Goal: Check status

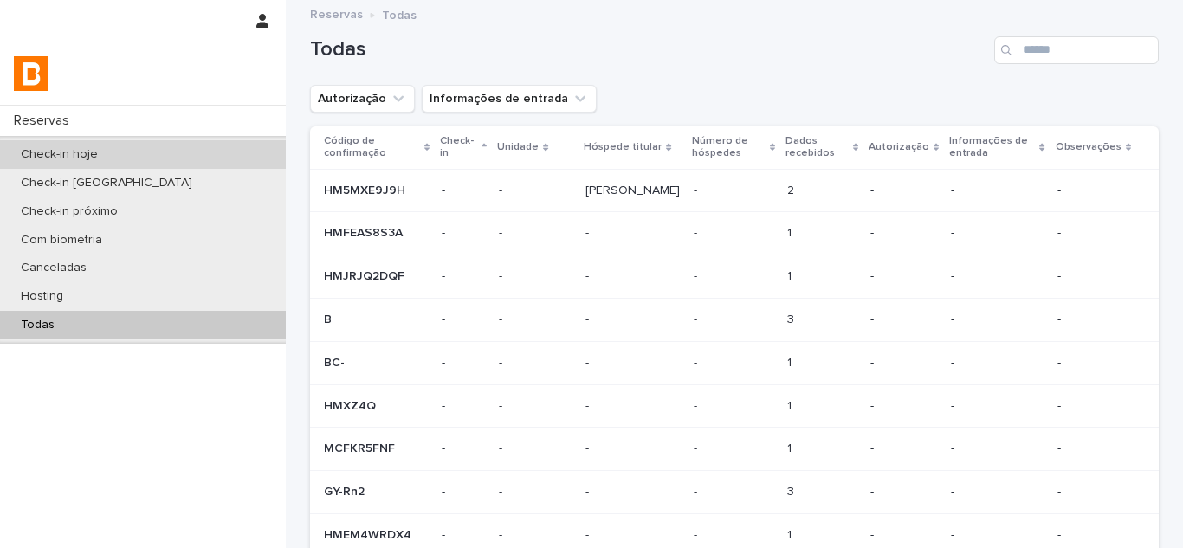
click at [174, 148] on div "Check-in hoje" at bounding box center [143, 154] width 286 height 29
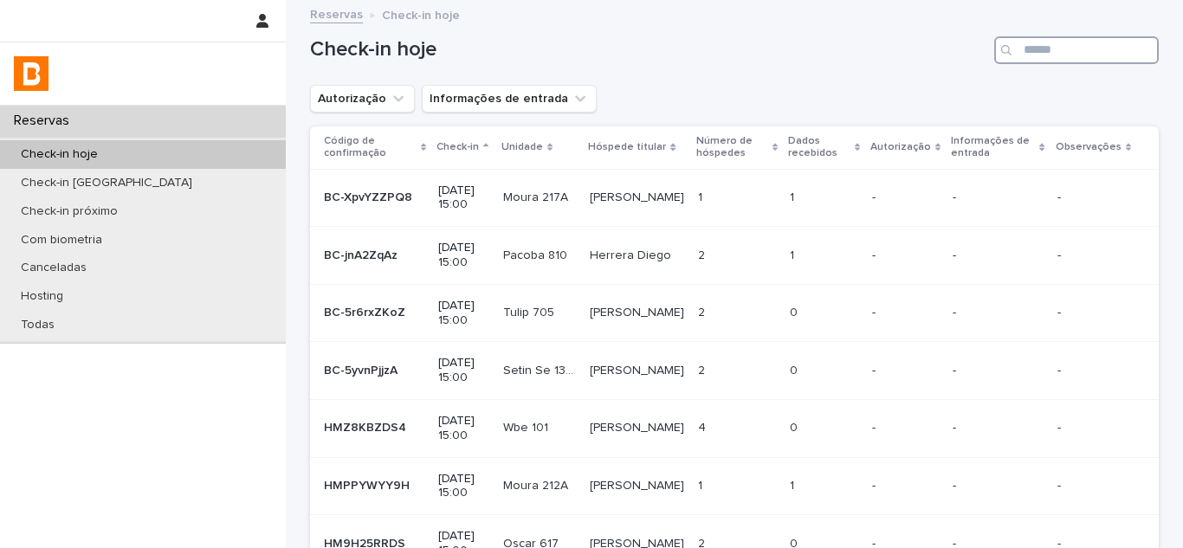
click at [1051, 53] on input "Search" at bounding box center [1076, 50] width 165 height 28
paste input "**********"
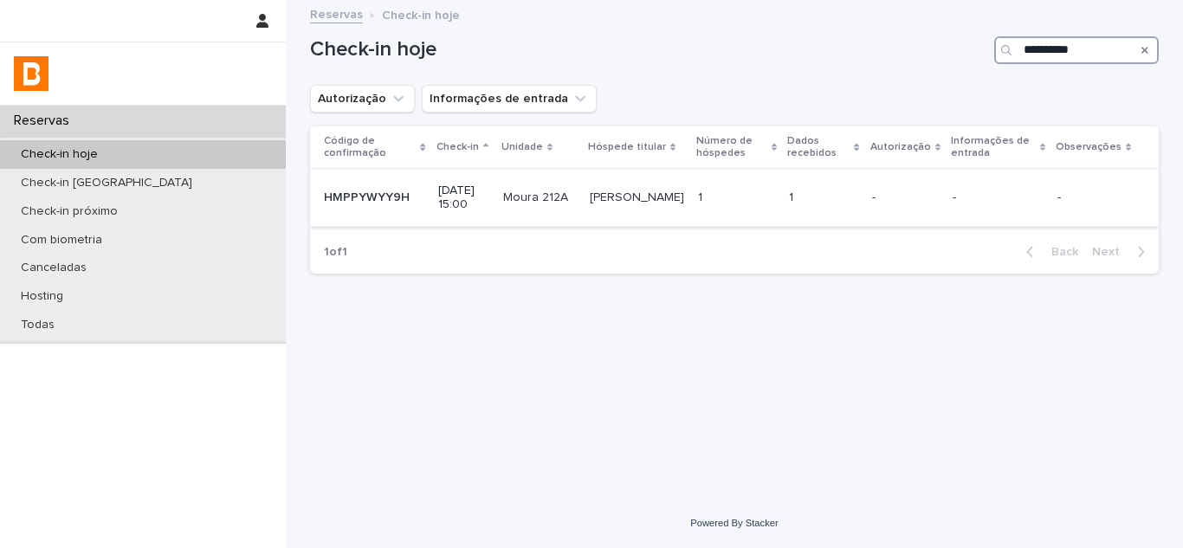
type input "**********"
click at [700, 205] on div "1 1" at bounding box center [737, 198] width 78 height 29
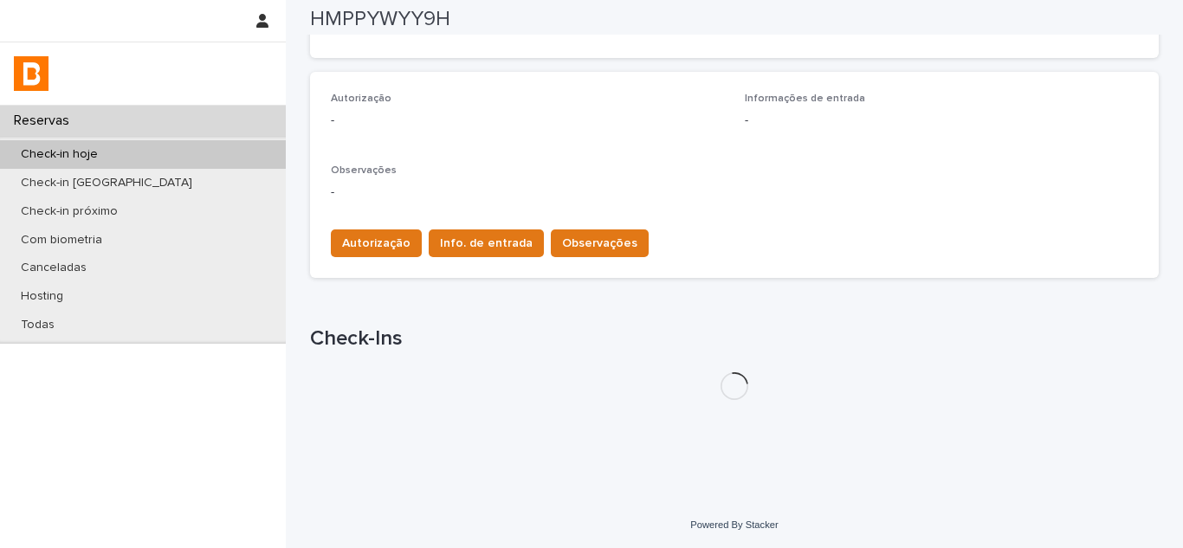
scroll to position [451, 0]
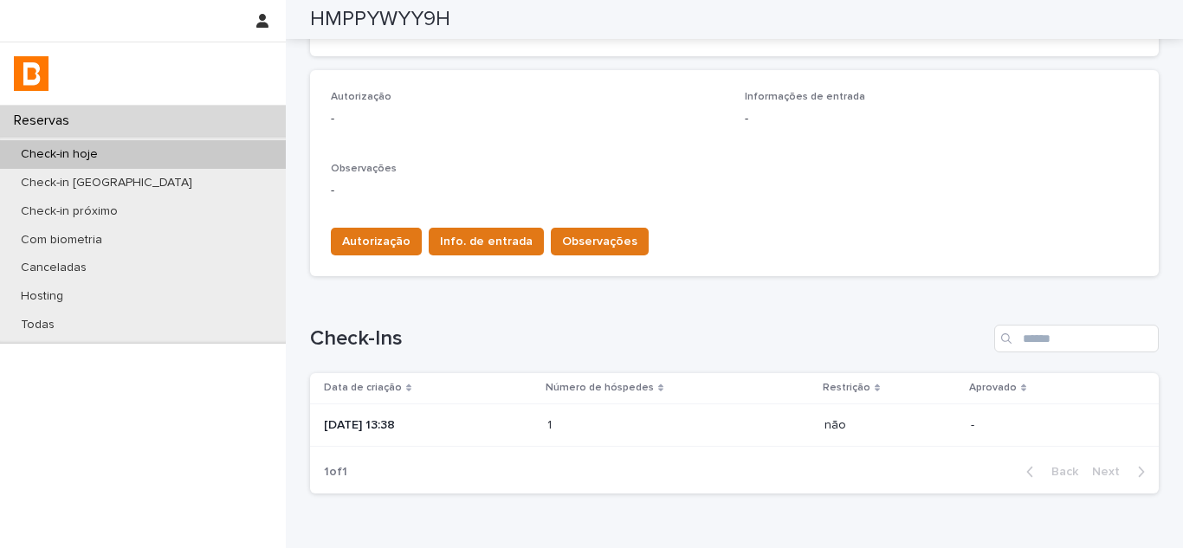
click at [520, 424] on p "[DATE] 13:38" at bounding box center [429, 425] width 210 height 15
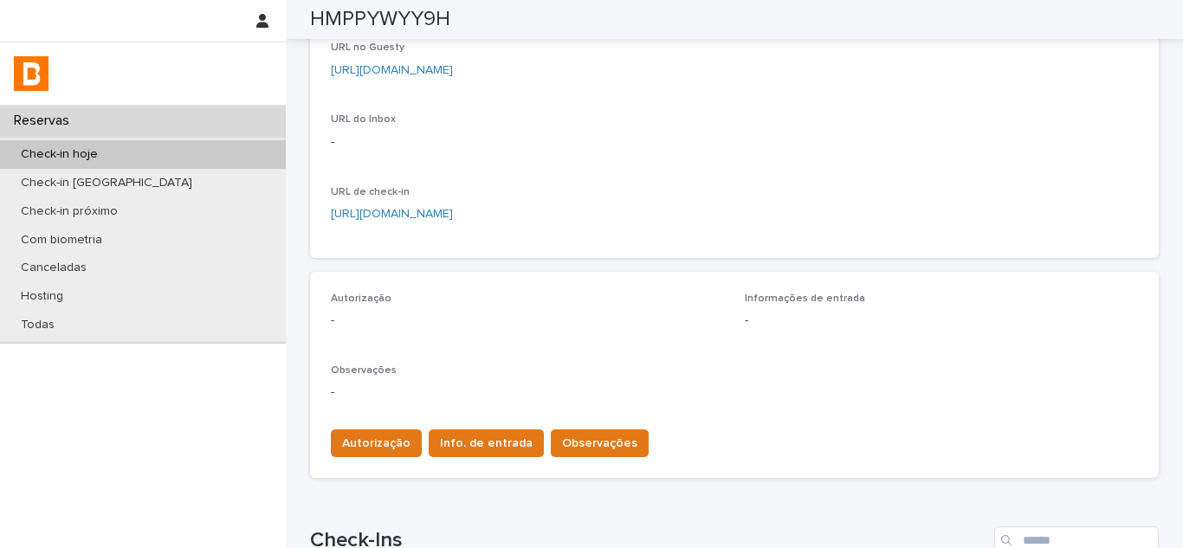
scroll to position [200, 0]
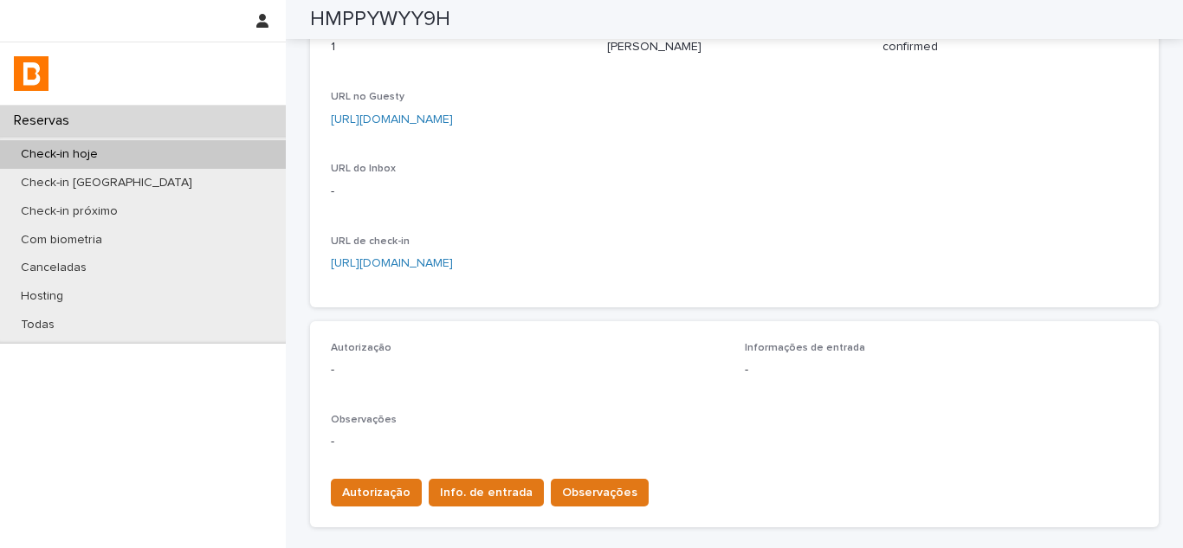
click at [453, 123] on link "[URL][DOMAIN_NAME]" at bounding box center [392, 119] width 122 height 12
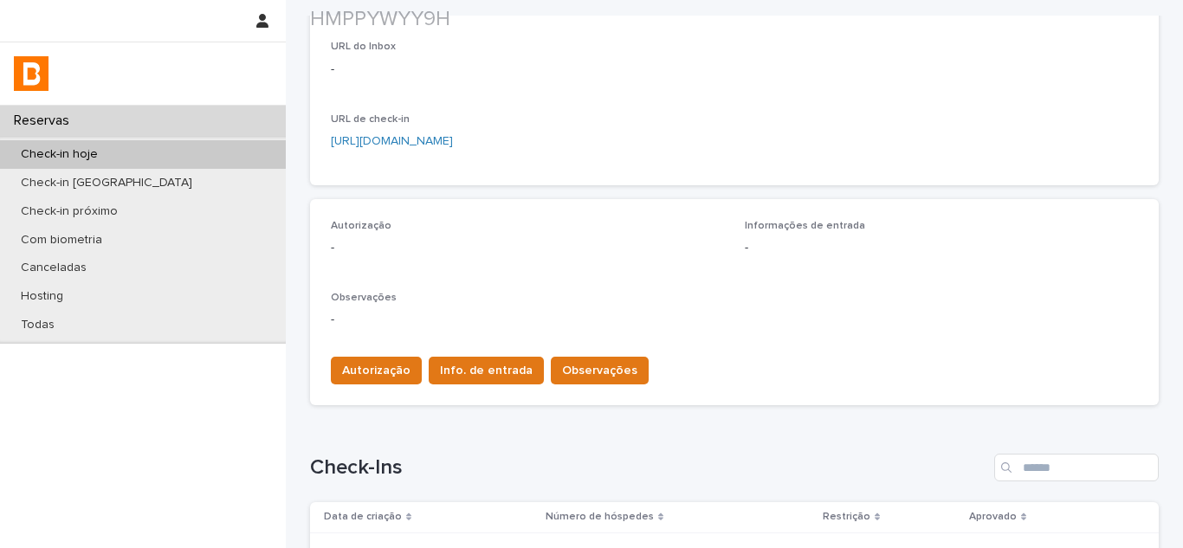
scroll to position [346, 0]
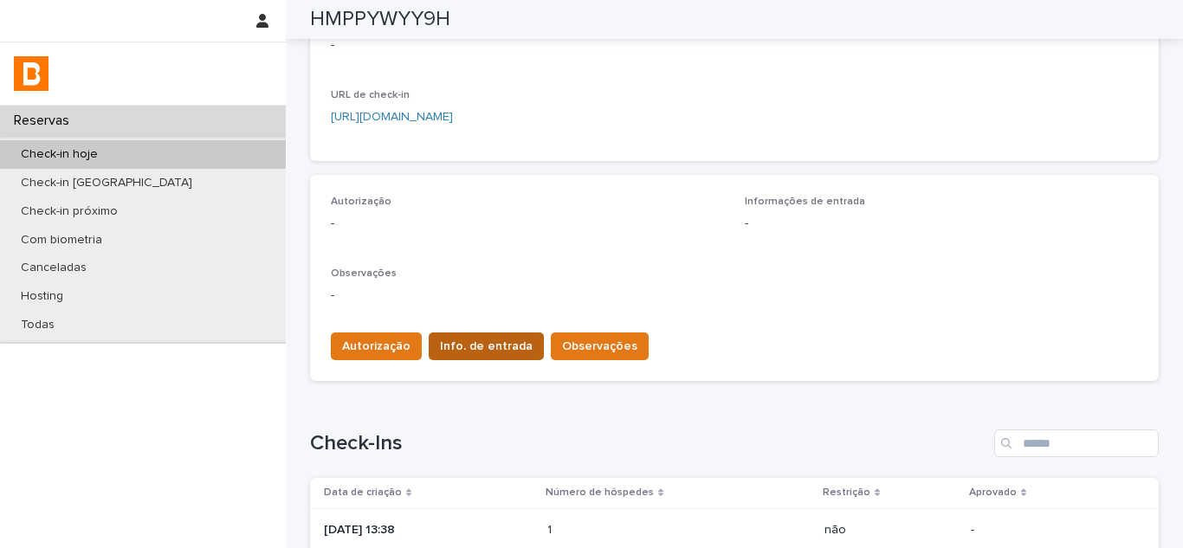
click at [462, 351] on span "Info. de entrada" at bounding box center [486, 346] width 93 height 17
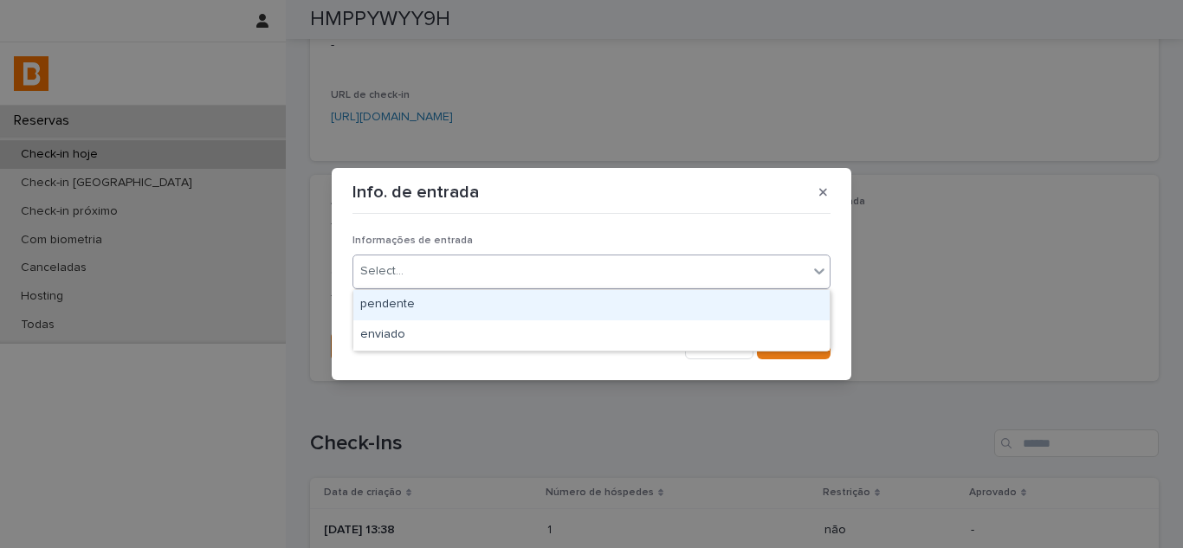
click at [462, 277] on div "Select..." at bounding box center [580, 271] width 455 height 29
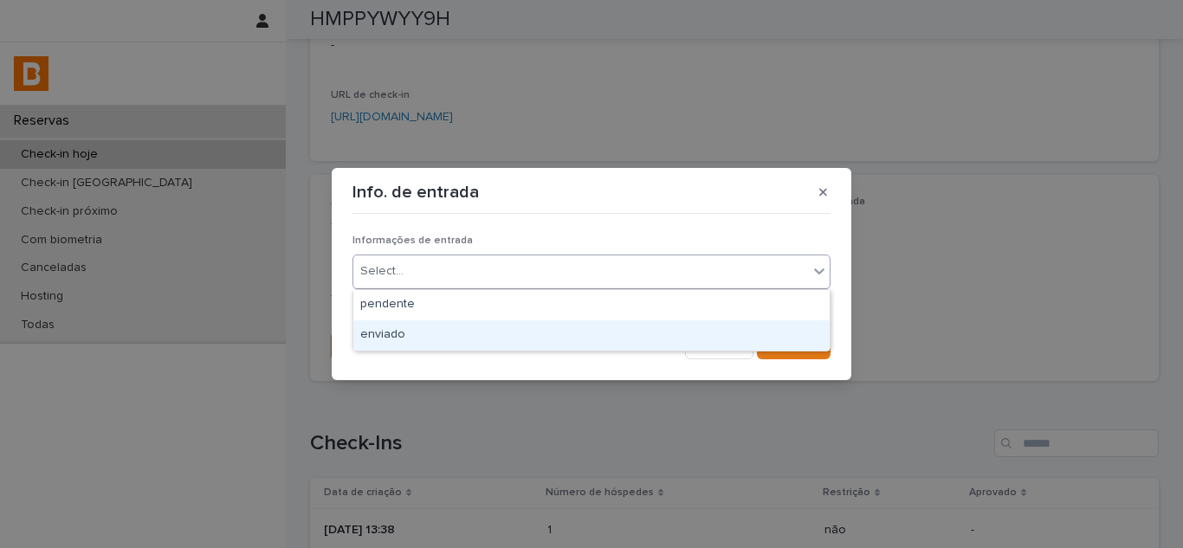
click at [424, 347] on div "enviado" at bounding box center [591, 335] width 476 height 30
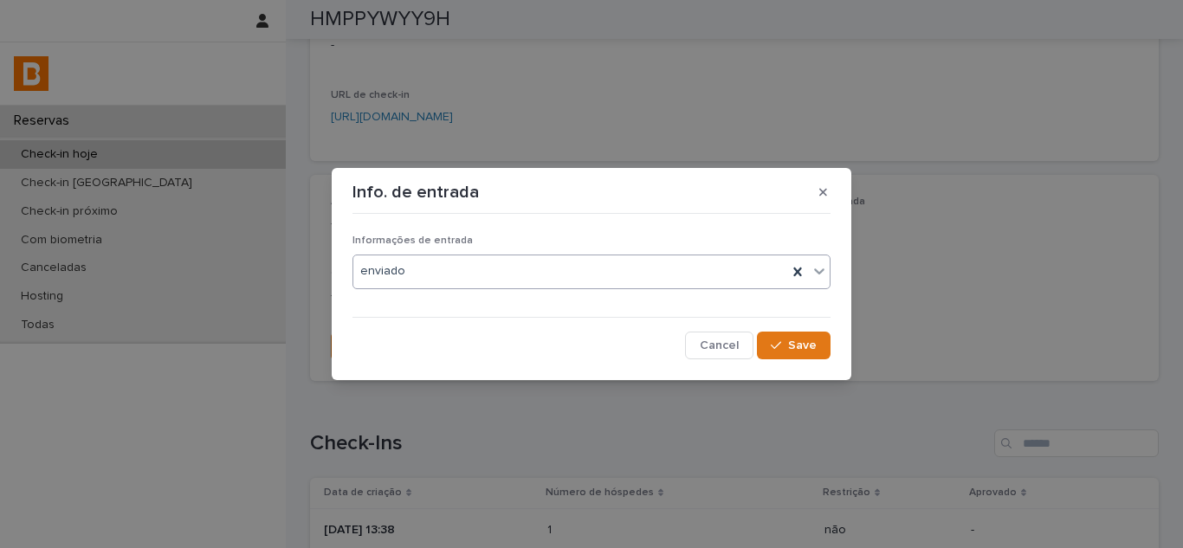
drag, startPoint x: 810, startPoint y: 341, endPoint x: 798, endPoint y: 320, distance: 24.8
click at [810, 342] on span "Save" at bounding box center [802, 345] width 29 height 12
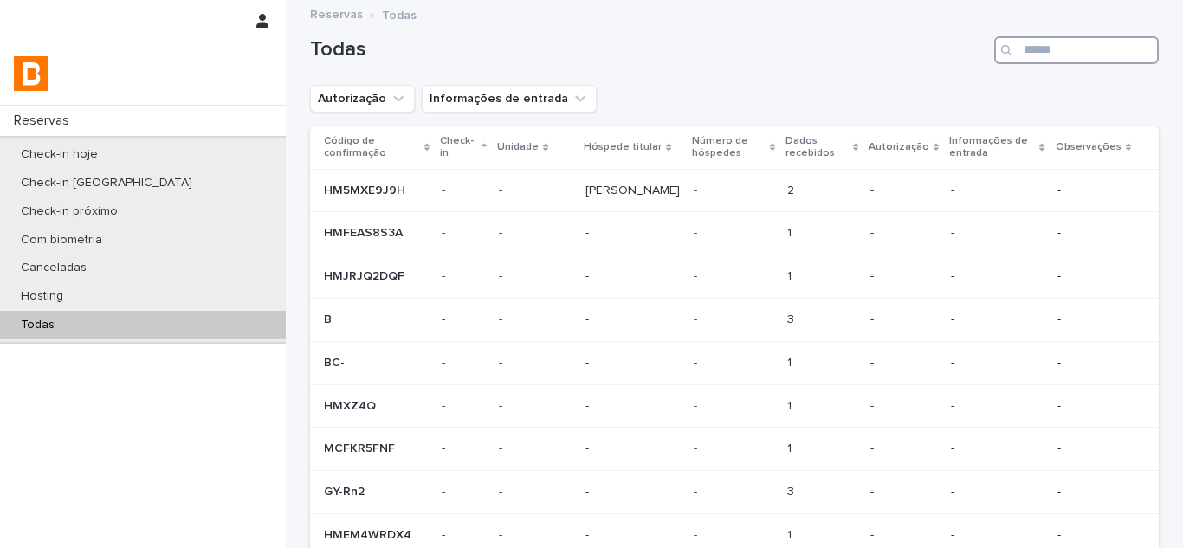
click at [1040, 55] on input "Search" at bounding box center [1076, 50] width 165 height 28
paste input "**********"
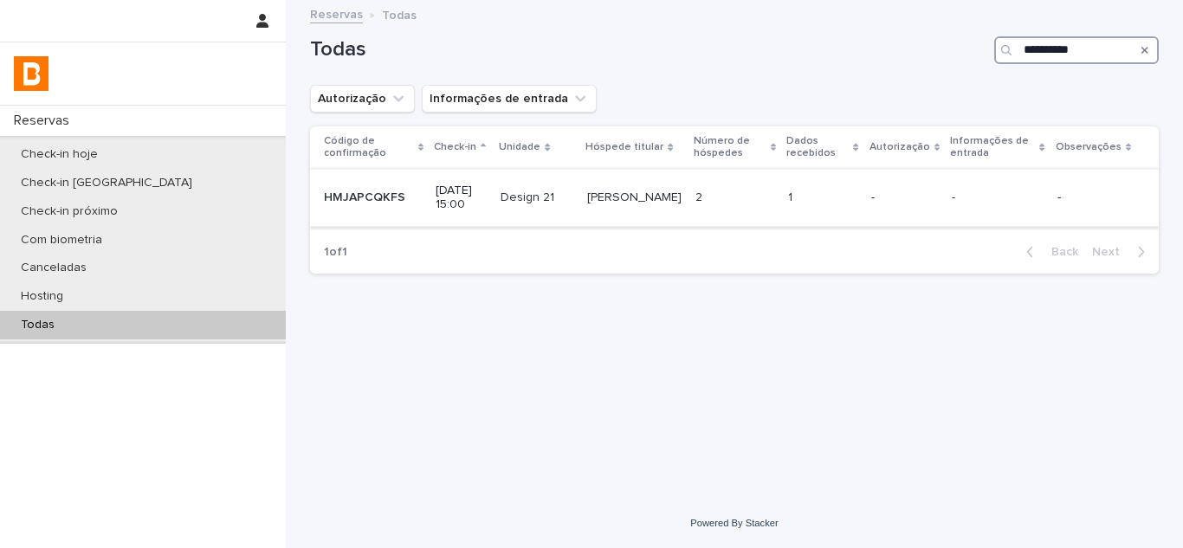
type input "**********"
click at [736, 206] on div "2 2" at bounding box center [734, 198] width 79 height 29
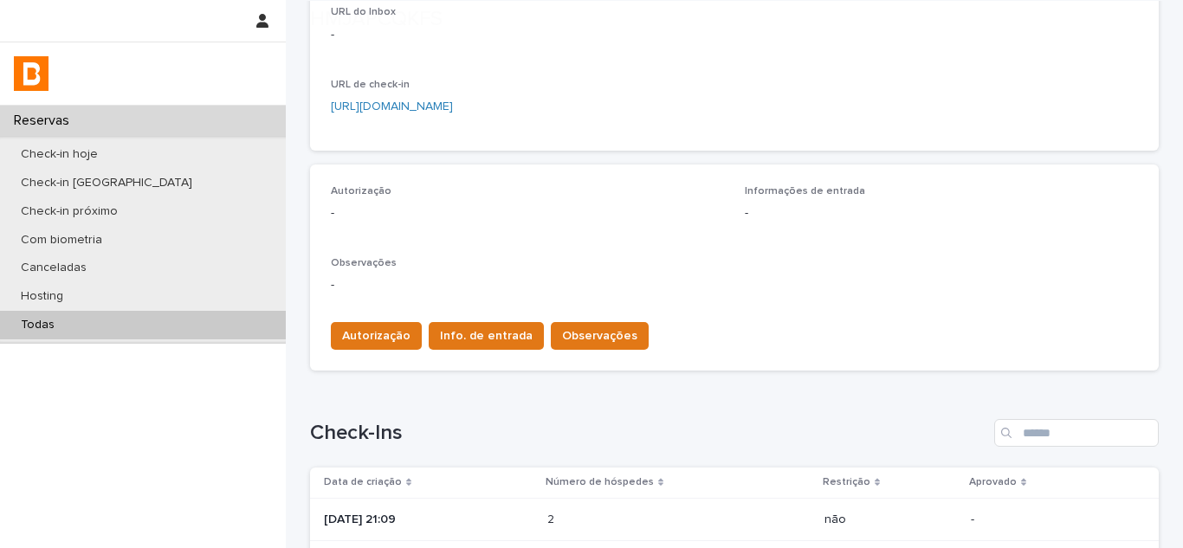
scroll to position [433, 0]
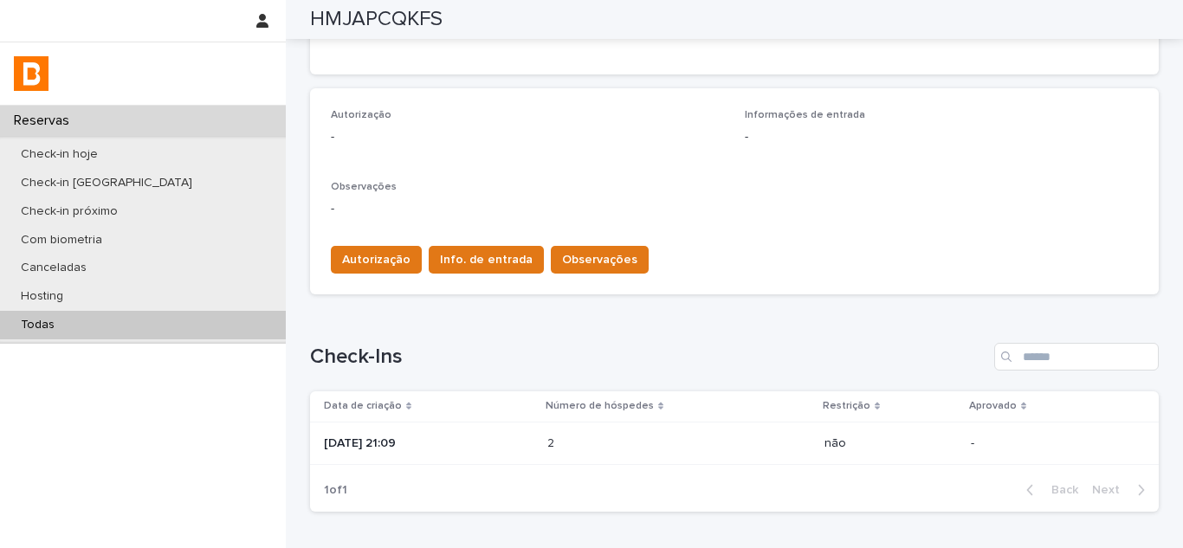
click at [533, 452] on div "2025-08-15 21:09" at bounding box center [429, 444] width 210 height 29
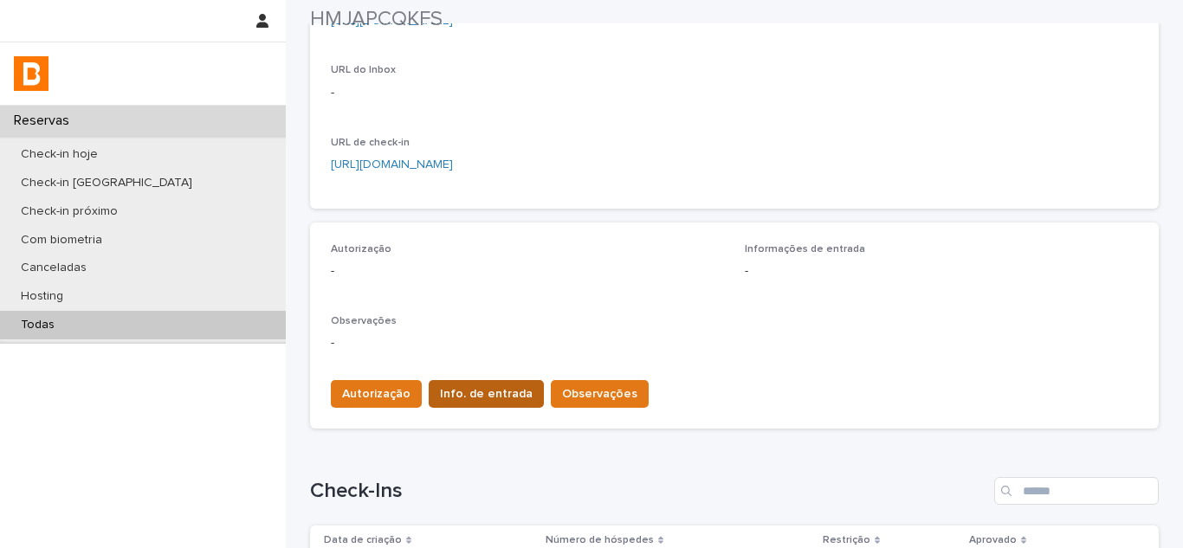
scroll to position [433, 0]
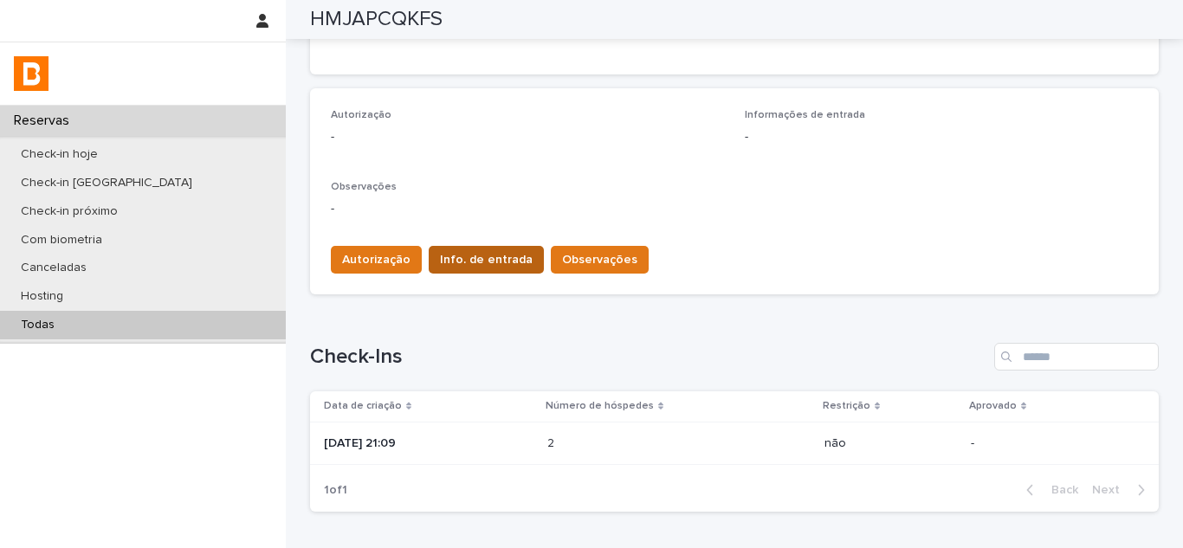
click at [502, 262] on span "Info. de entrada" at bounding box center [486, 259] width 93 height 17
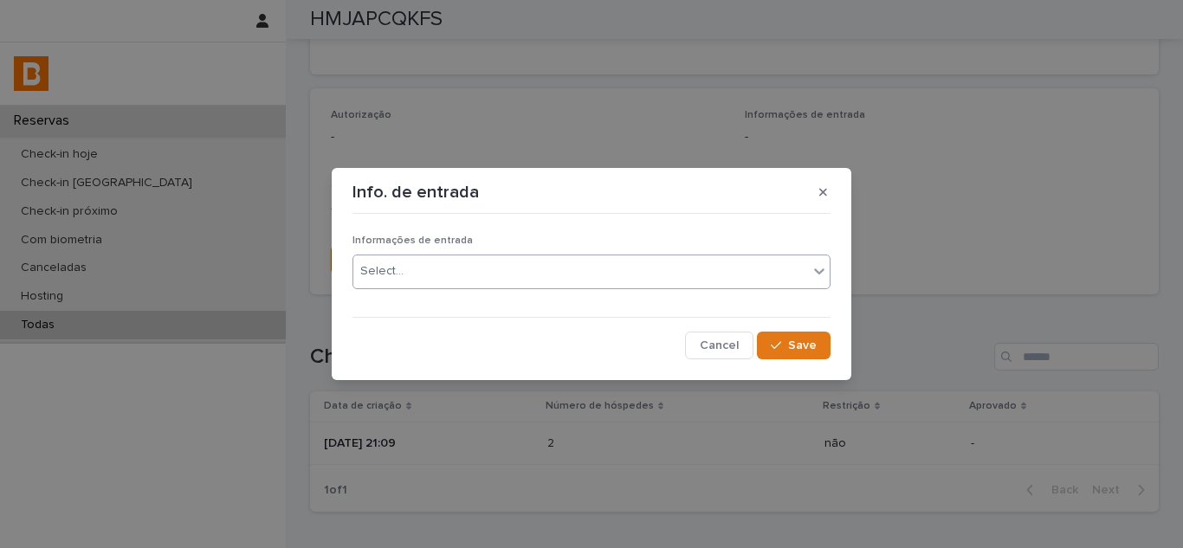
click at [499, 273] on div "Select..." at bounding box center [580, 271] width 455 height 29
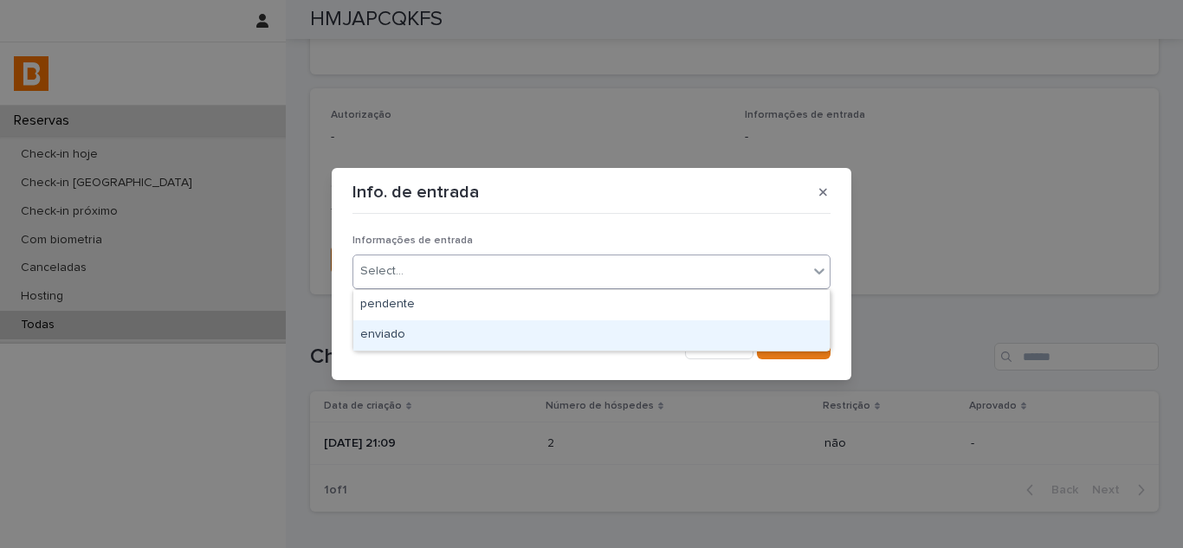
click at [448, 344] on div "enviado" at bounding box center [591, 335] width 476 height 30
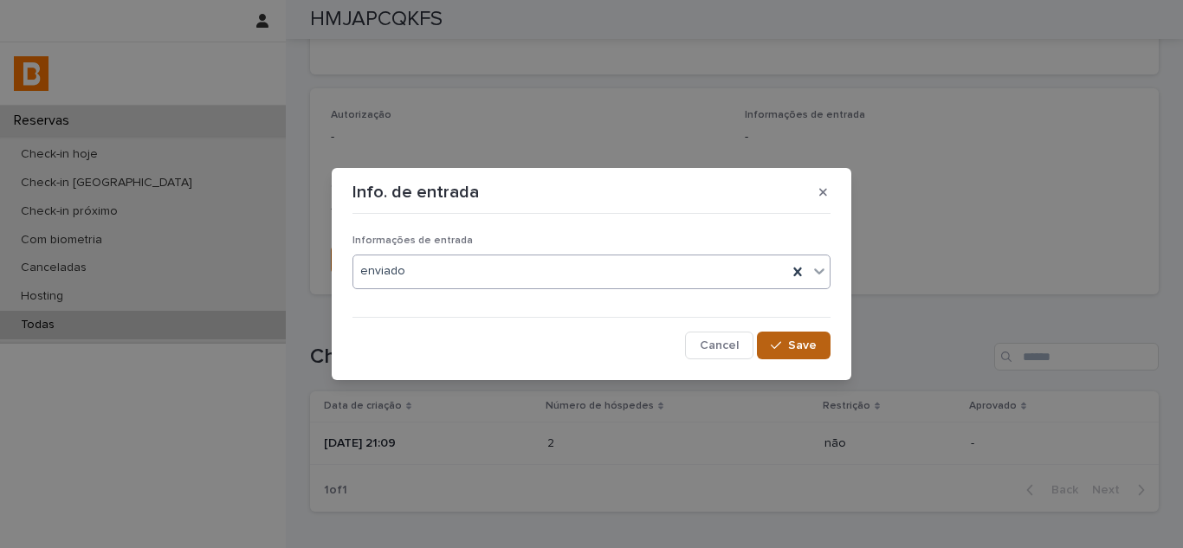
click at [776, 341] on icon "button" at bounding box center [776, 345] width 10 height 12
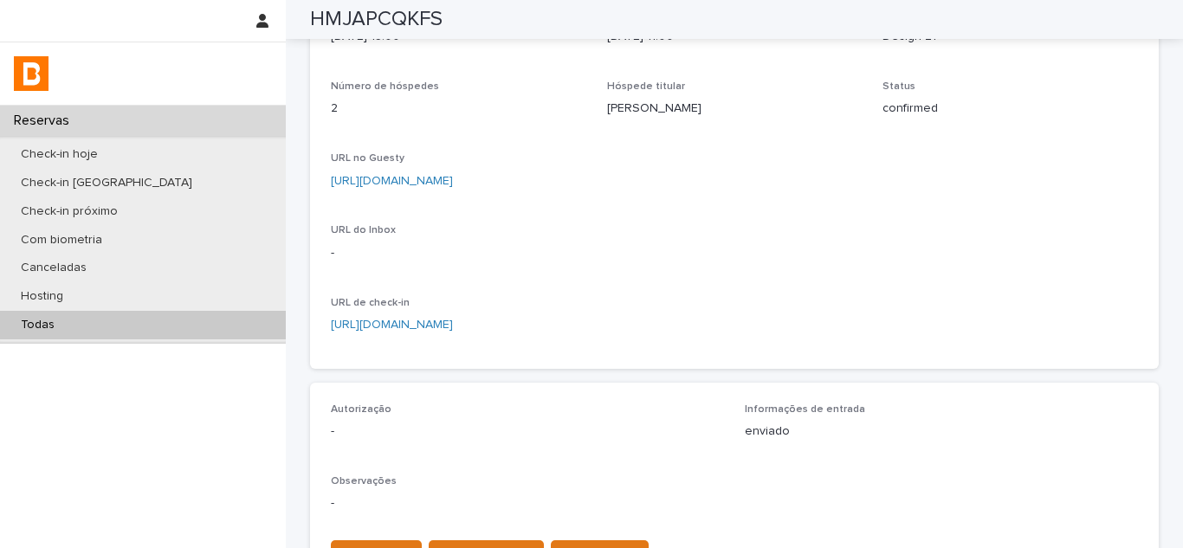
scroll to position [0, 0]
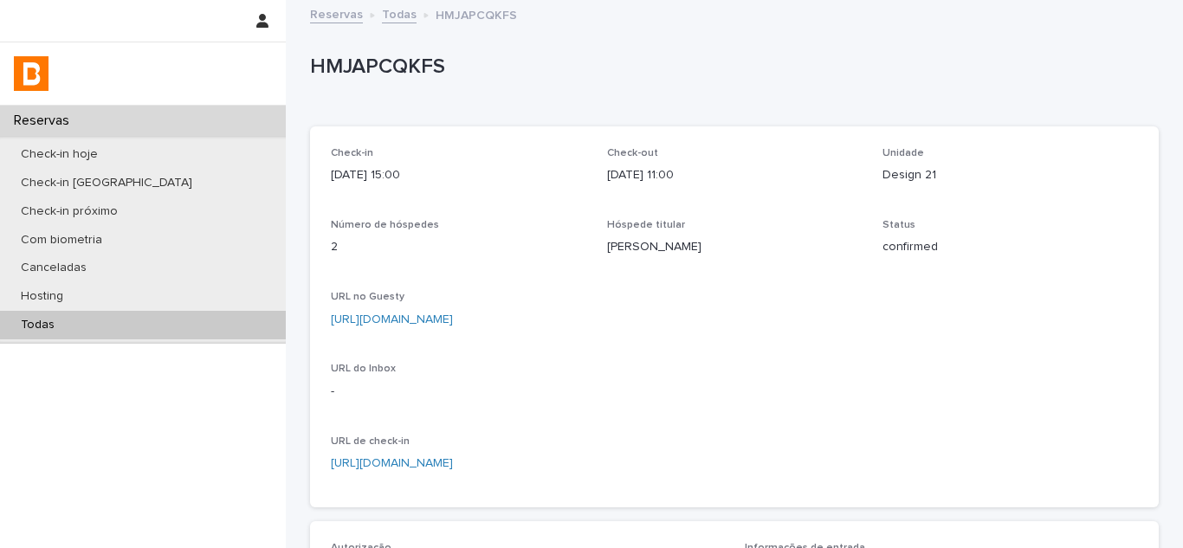
click at [436, 322] on link "https://app.guesty.com/reservations/68861601ebb41900111a720d/summary" at bounding box center [392, 319] width 122 height 12
